Goal: Communication & Community: Connect with others

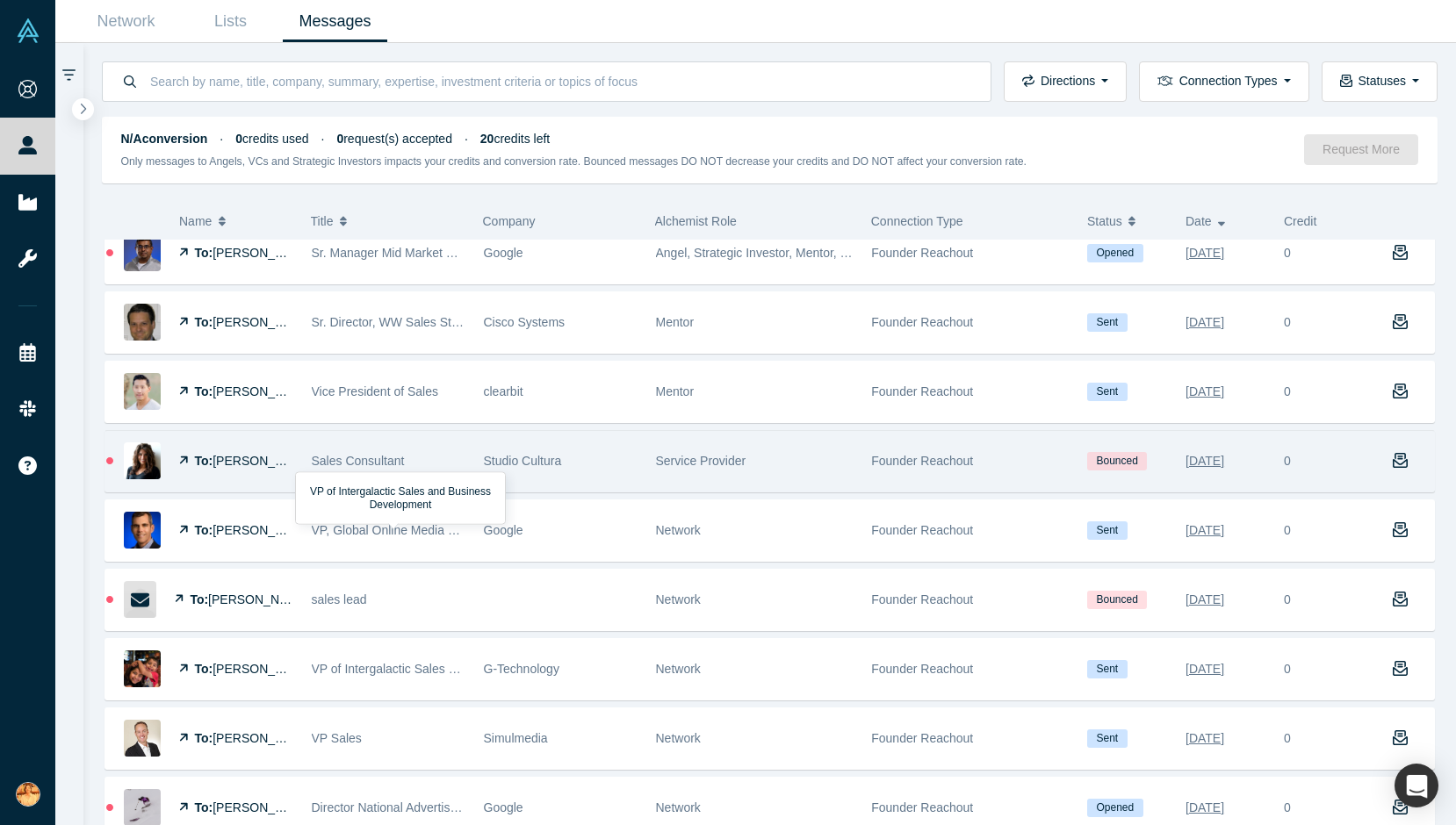
scroll to position [831, 0]
